Goal: Check status

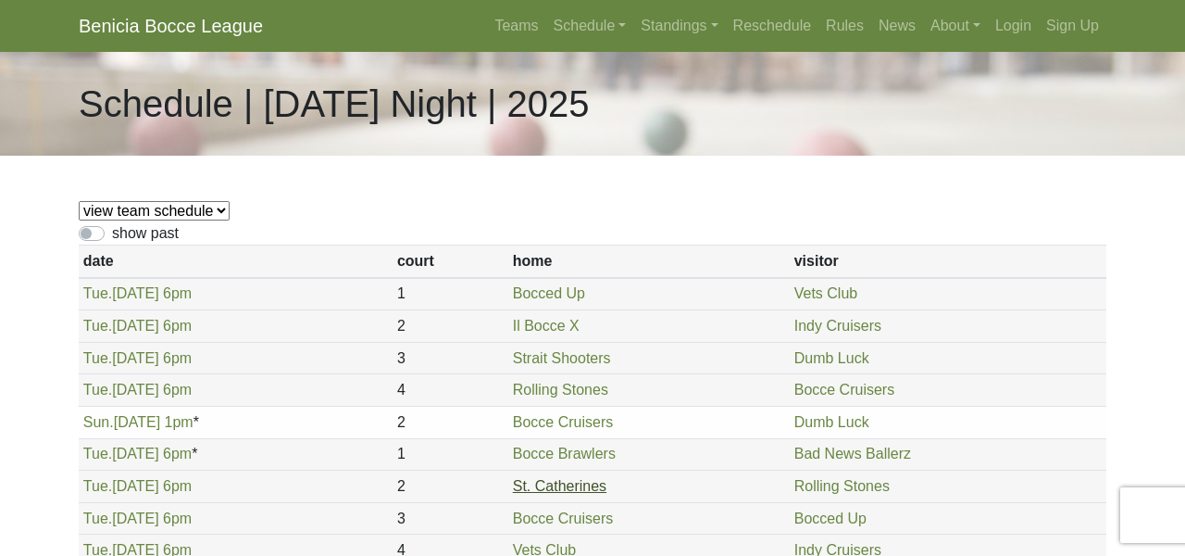
click at [571, 486] on link "St. Catherines" at bounding box center [560, 486] width 94 height 16
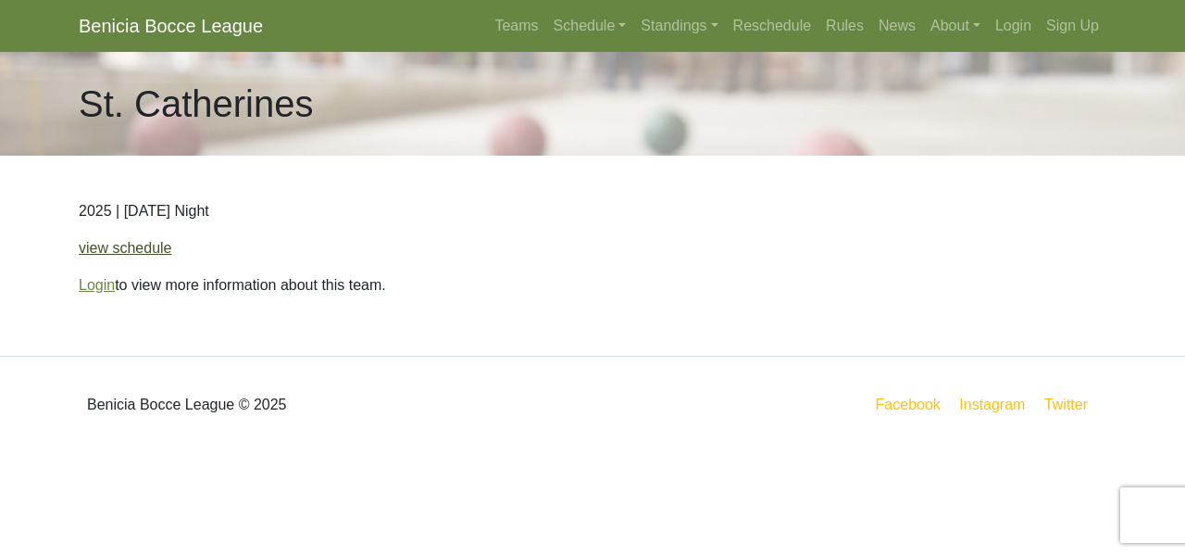
click at [133, 251] on link "view schedule" at bounding box center [126, 248] width 94 height 16
